Goal: Information Seeking & Learning: Learn about a topic

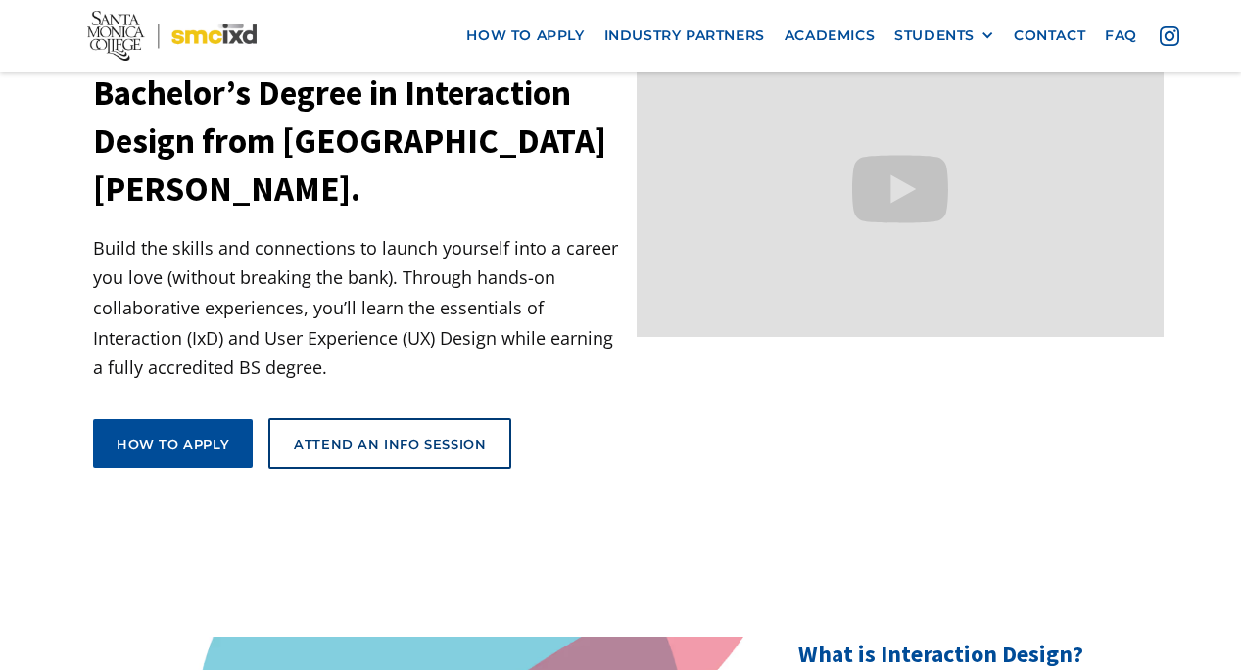
scroll to position [125, 0]
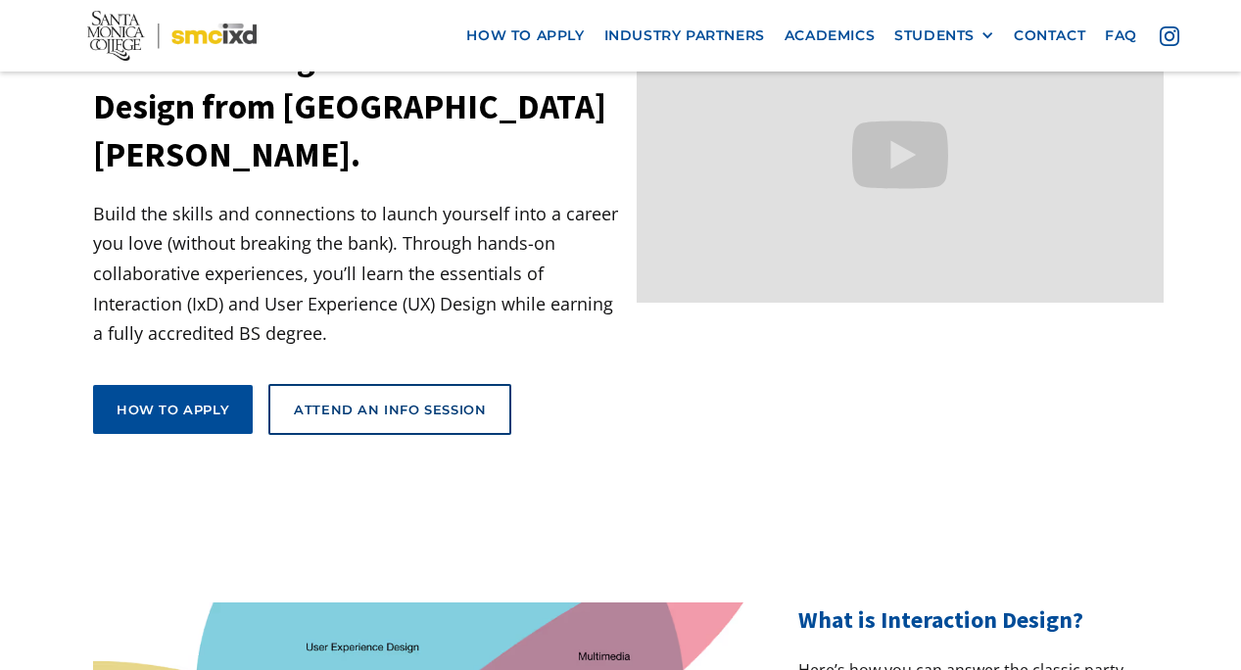
scroll to position [217, 0]
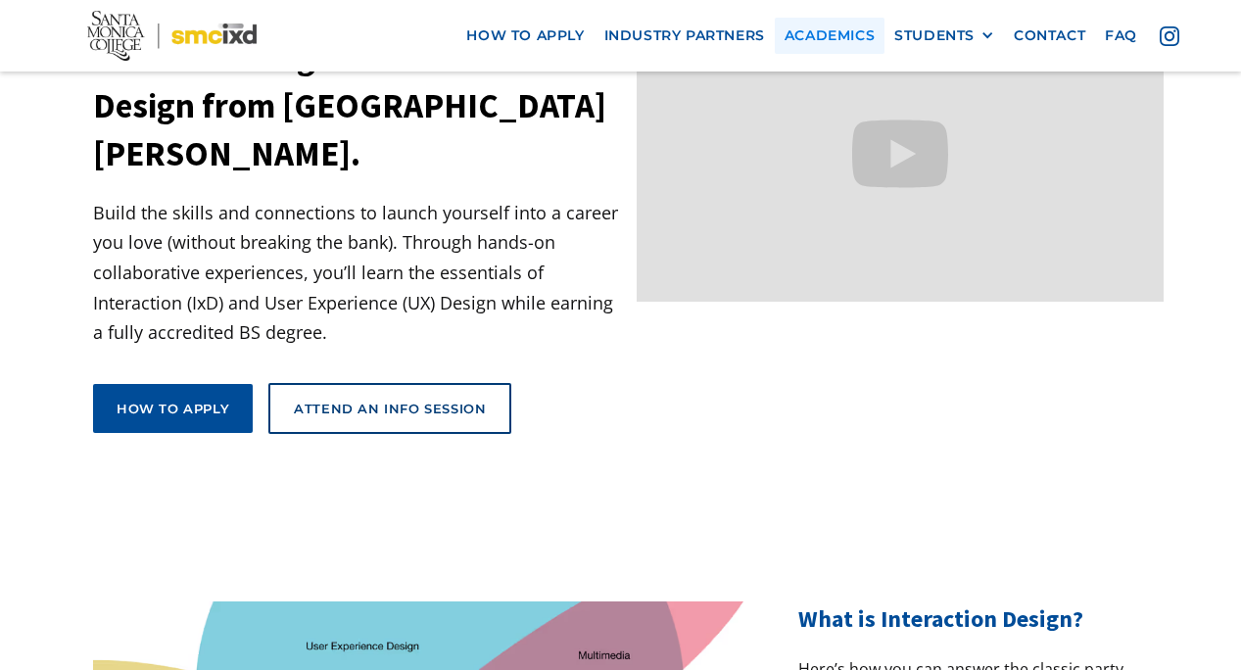
click at [863, 39] on link "Academics" at bounding box center [830, 36] width 110 height 36
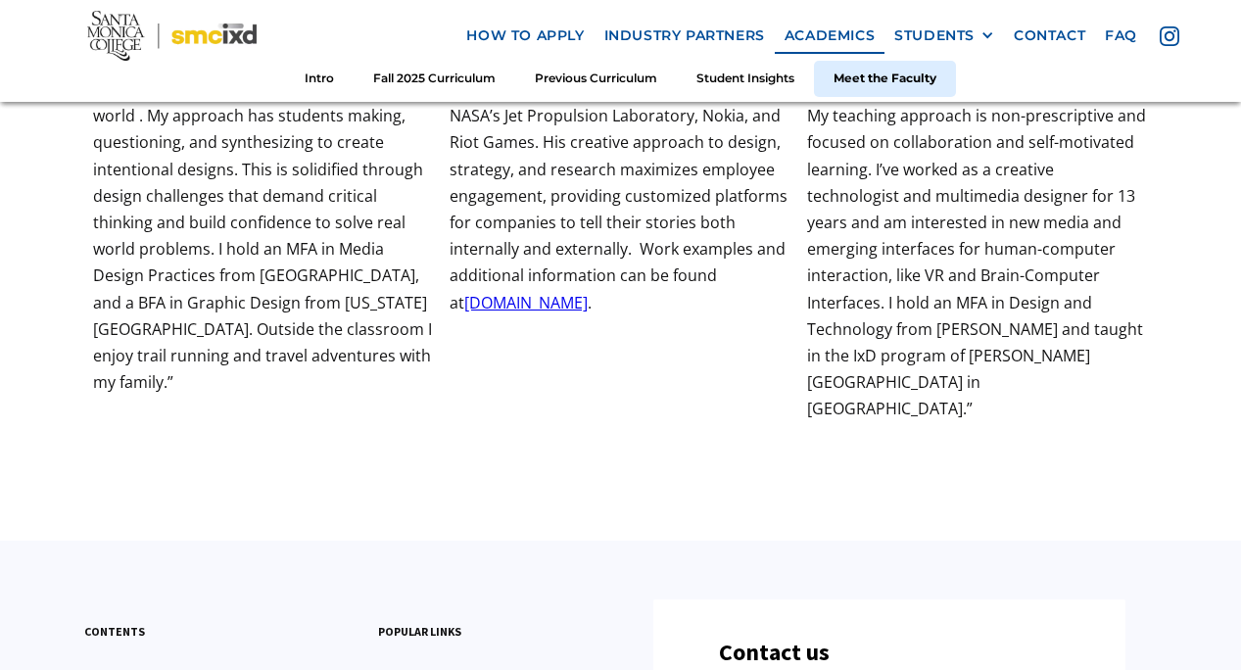
scroll to position [7099, 0]
